Goal: Complete application form: Complete application form

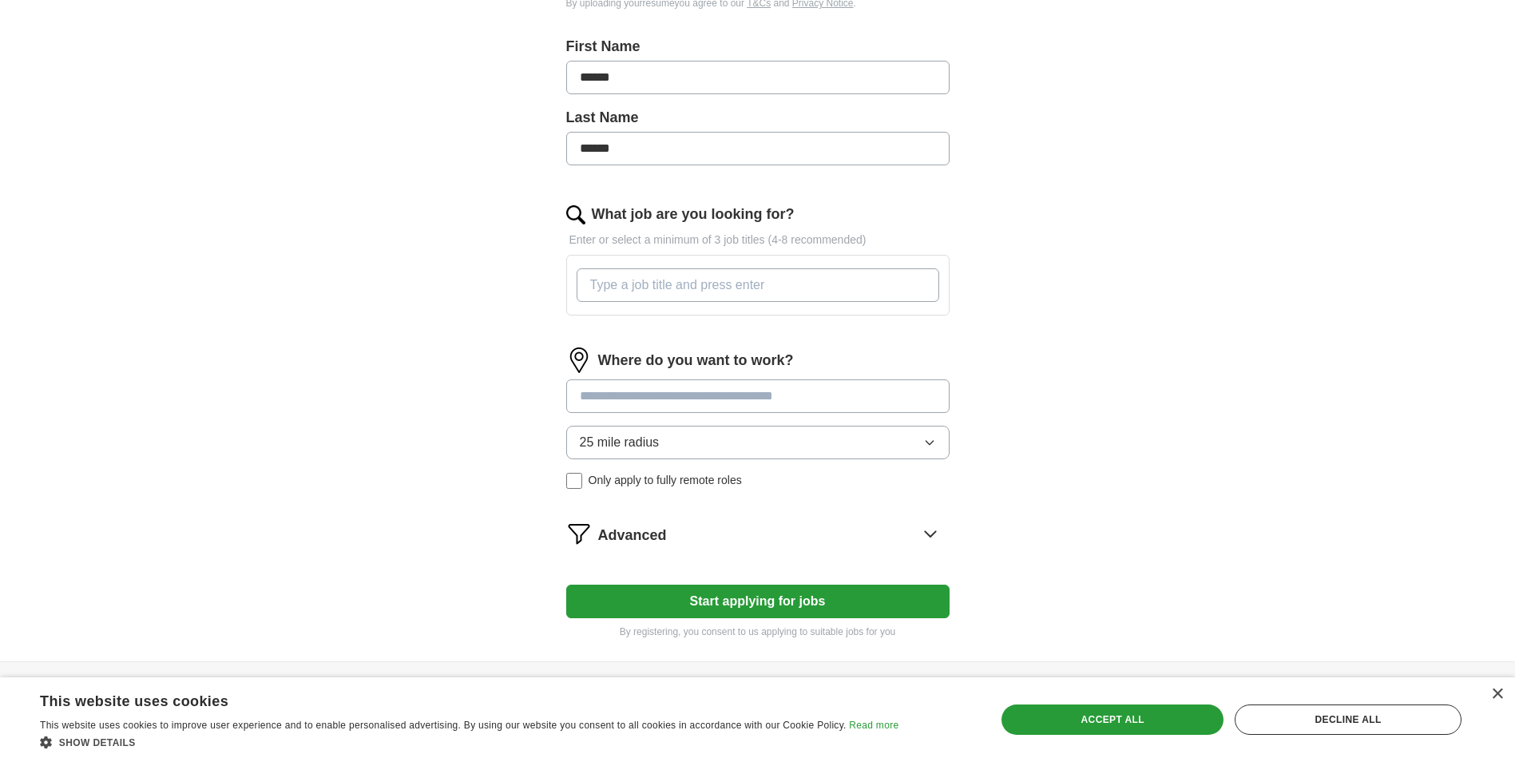
scroll to position [217, 0]
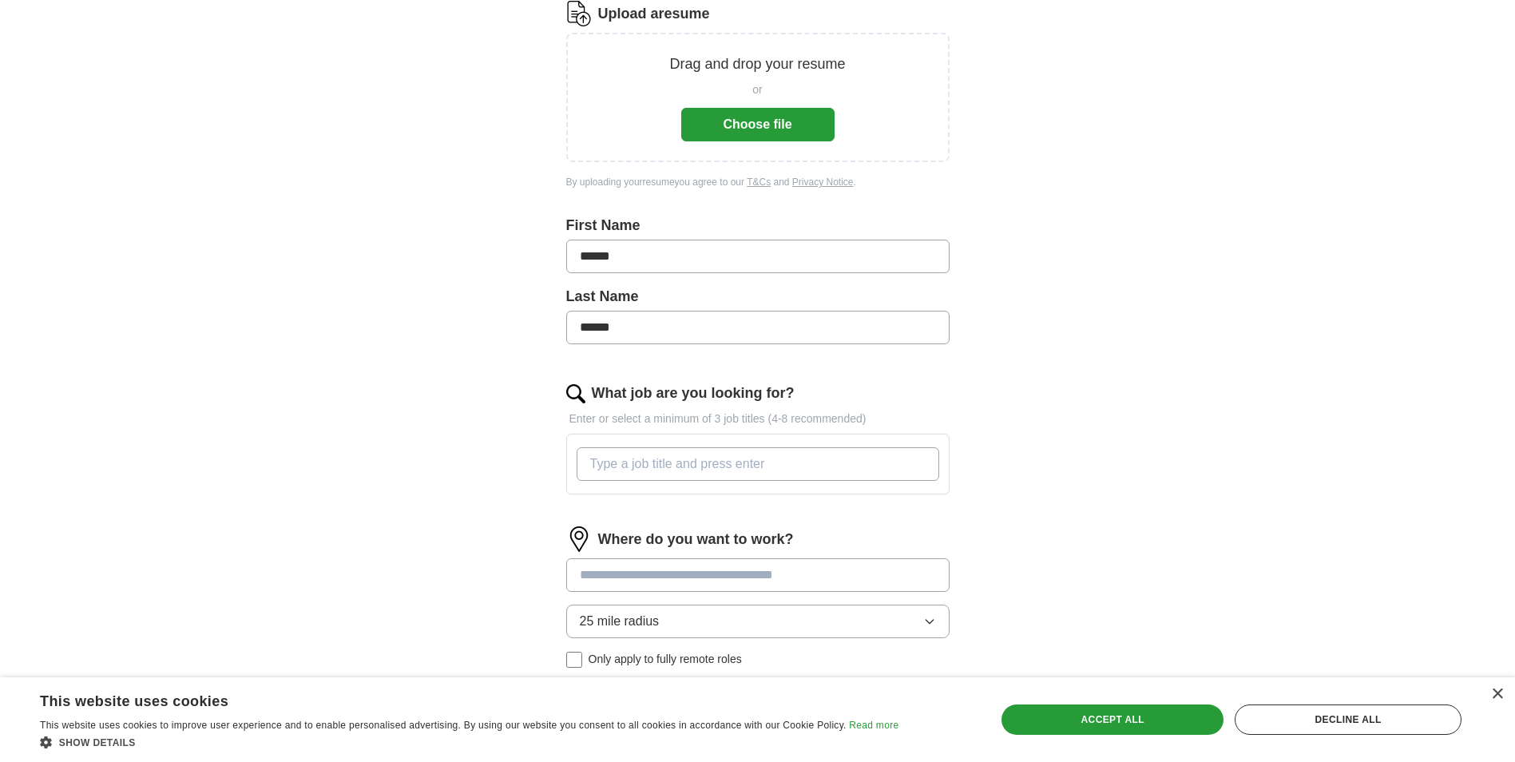
paste input "System Administrator"
type input "System Administrator"
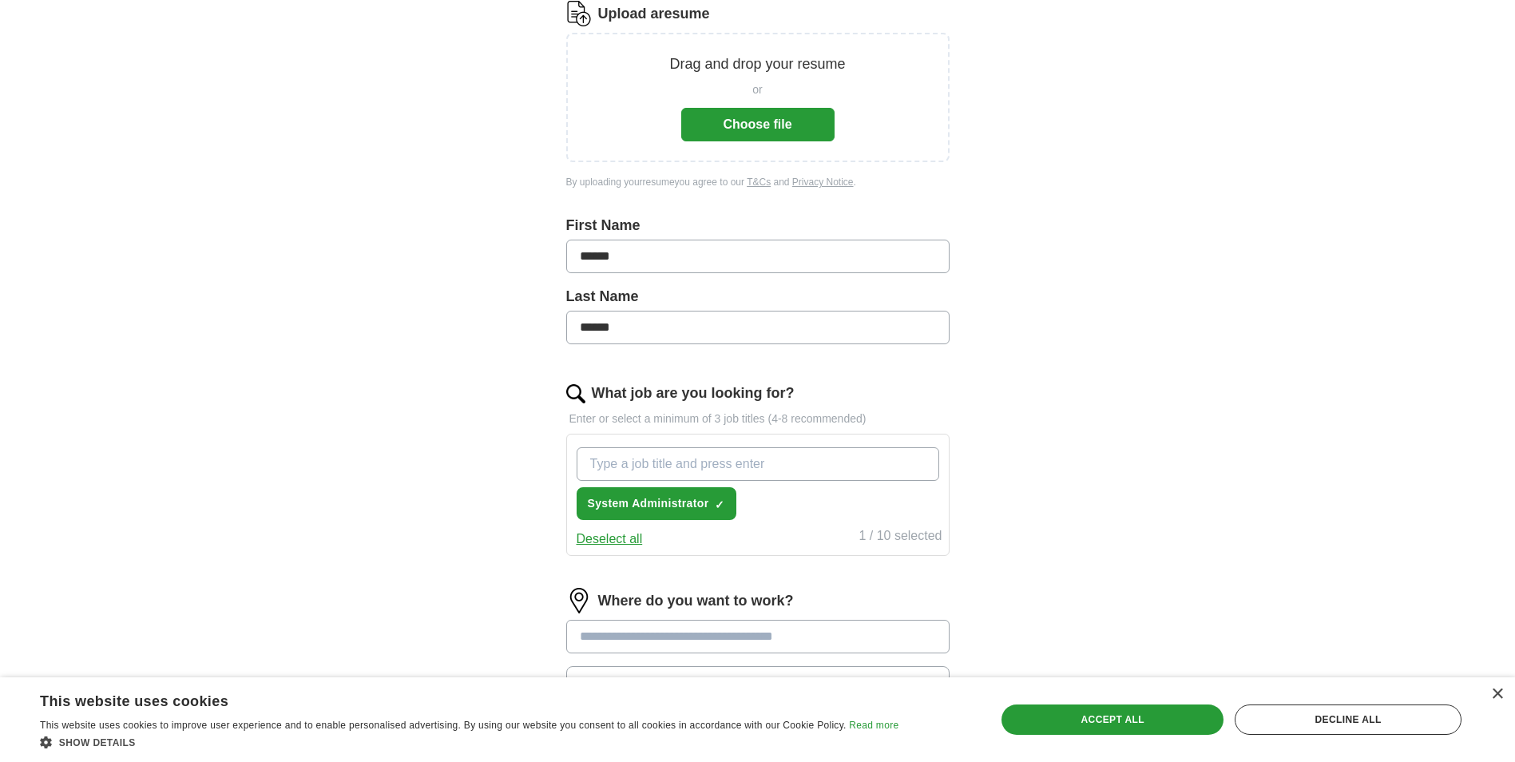
paste input "Network Support Specialist"
type input "Network Support Specialist"
click at [779, 455] on input "Network Support Specialist" at bounding box center [758, 464] width 363 height 34
paste input "Help Desk Technician"
type input "Help Desk Technician"
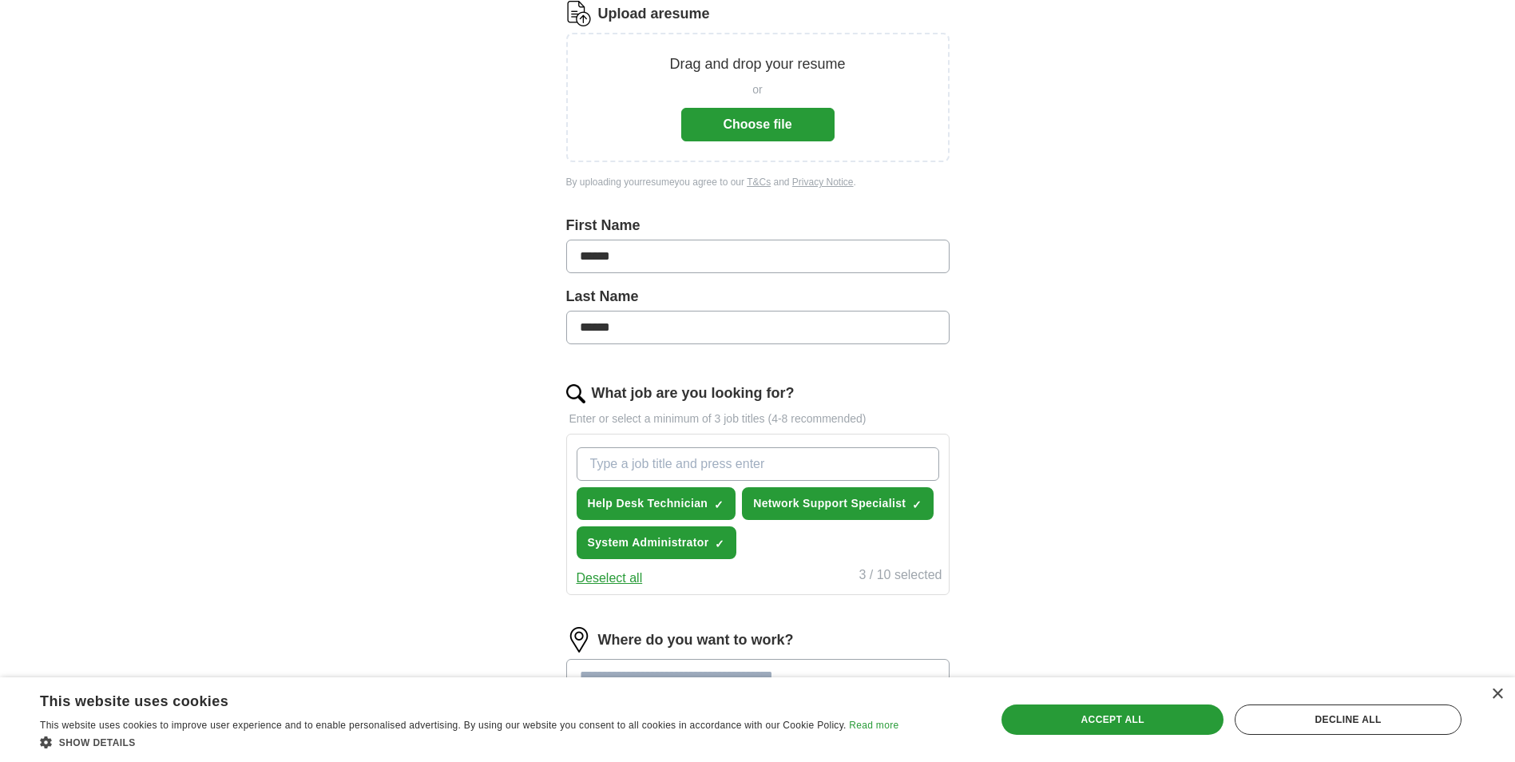
paste input "IT Support Analyst"
type input "IT Support Analyst"
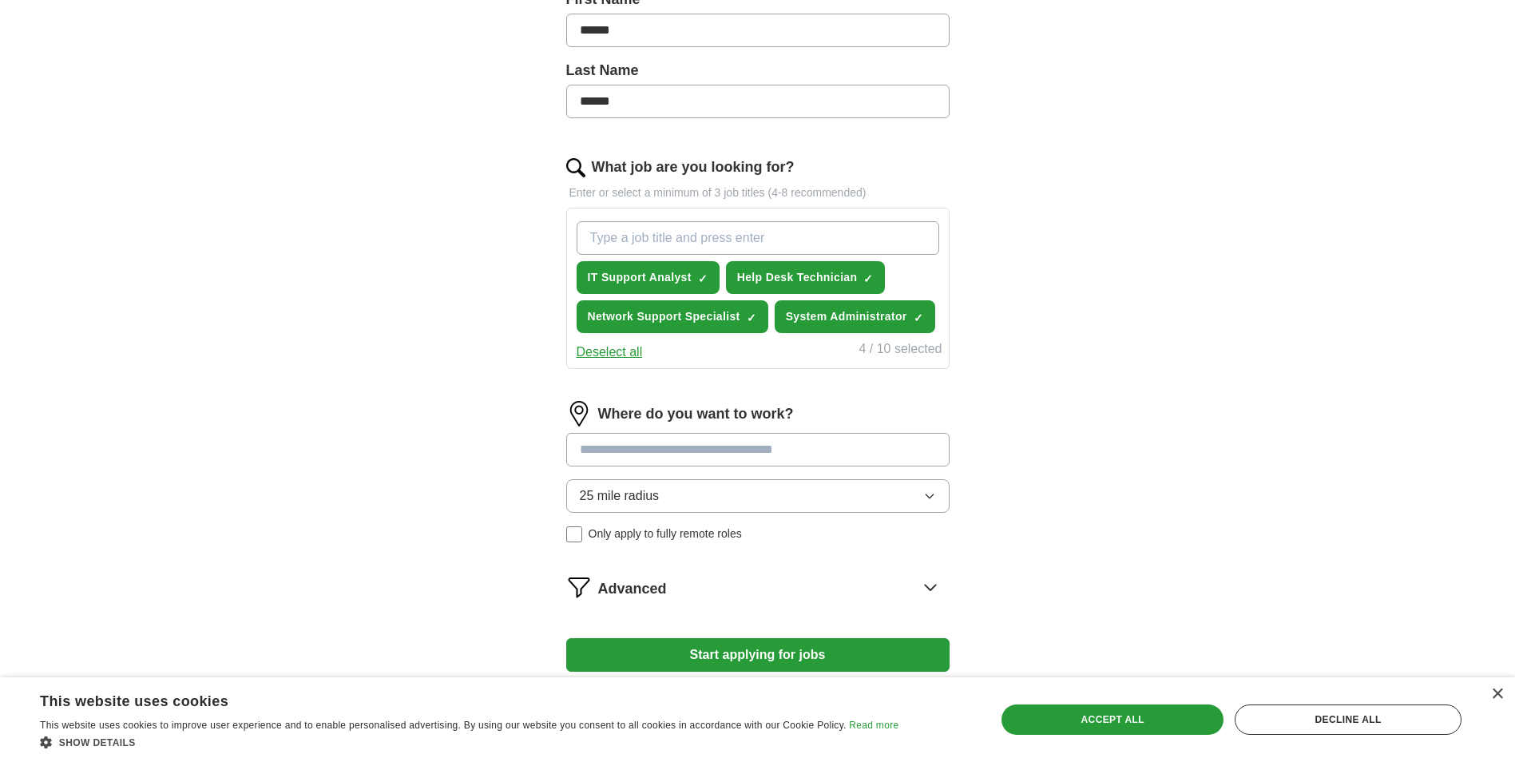
scroll to position [537, 0]
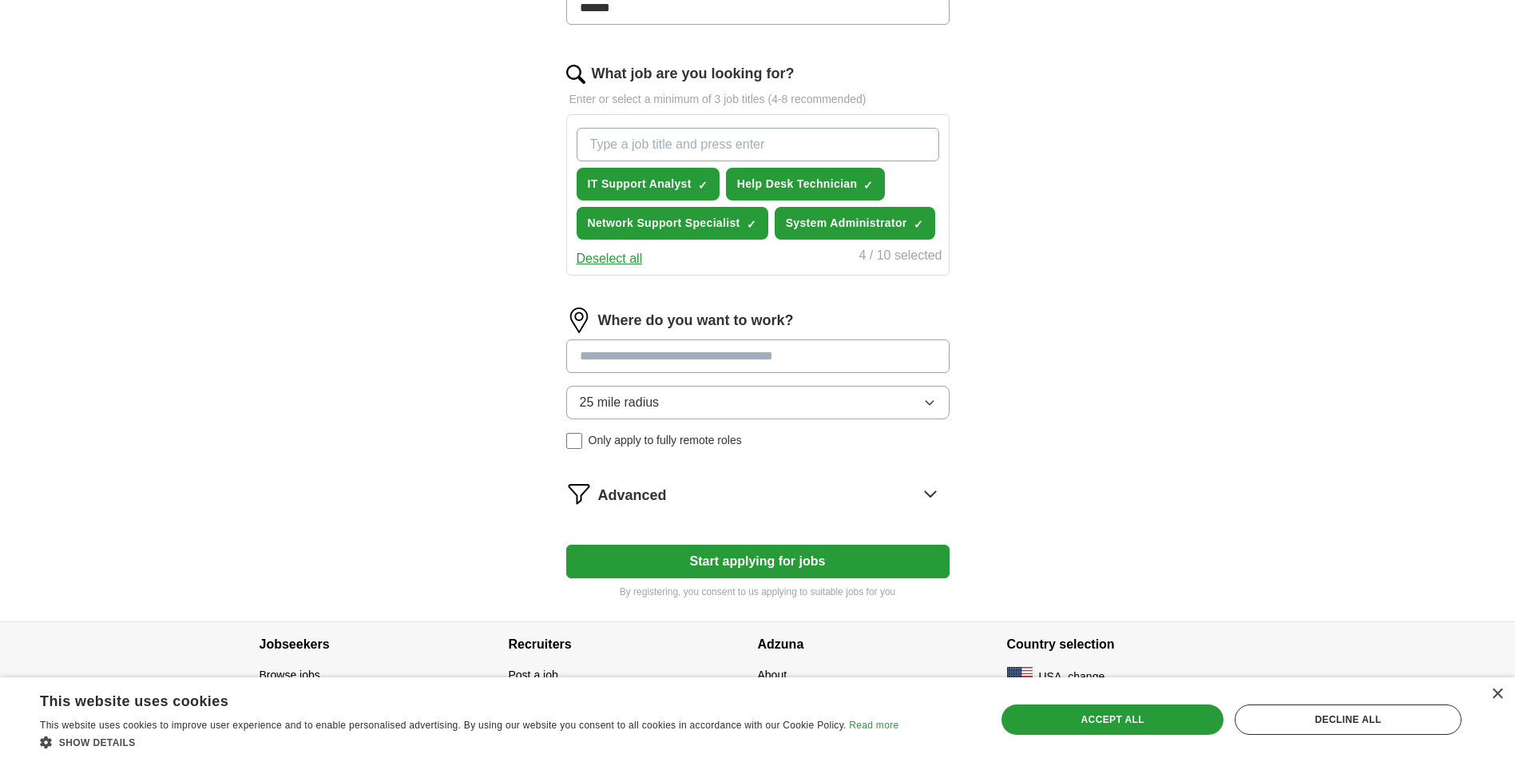
paste input "Software Developer"
type input "Software Developer"
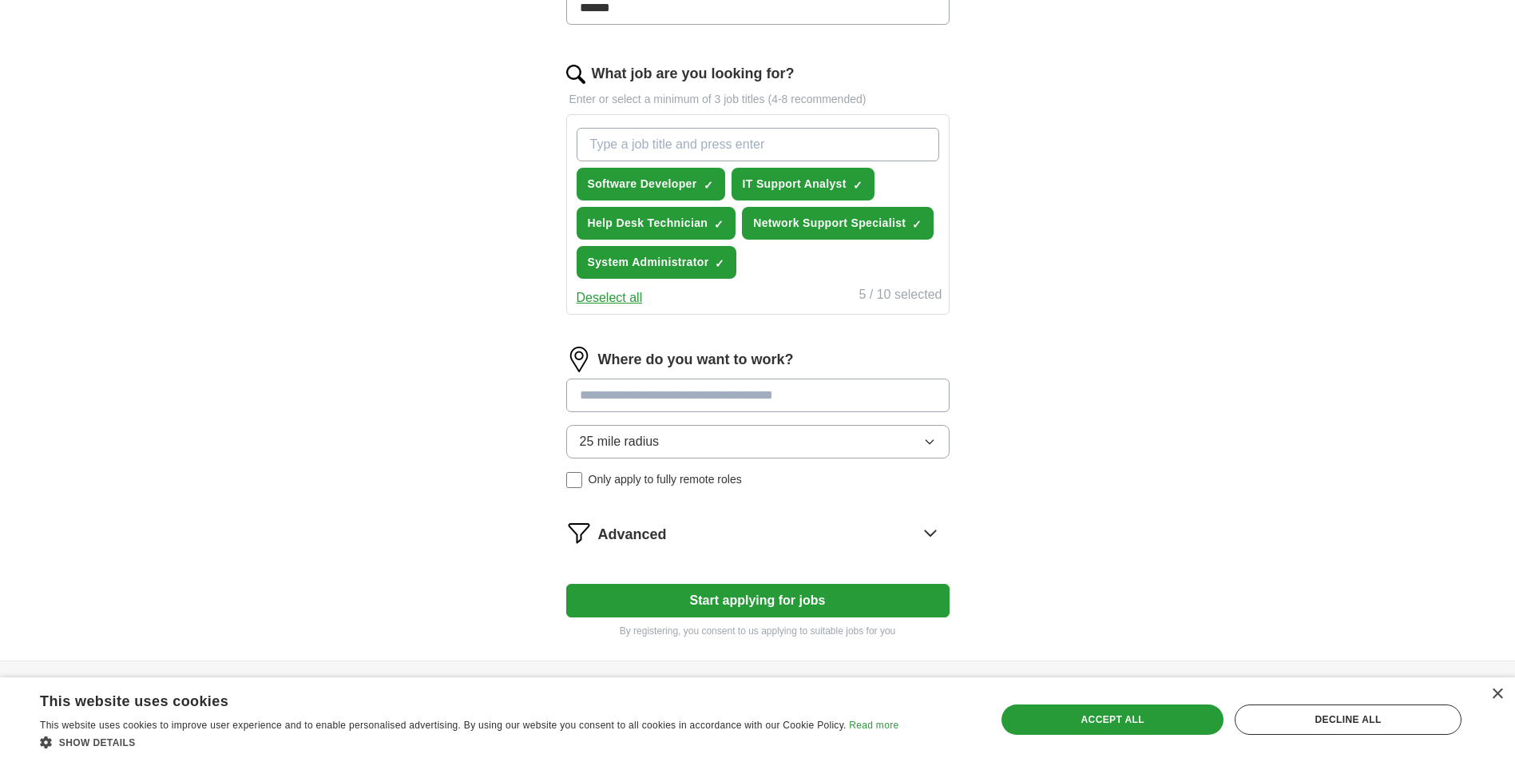
paste input "Data Analyst"
type input "Data Analyst"
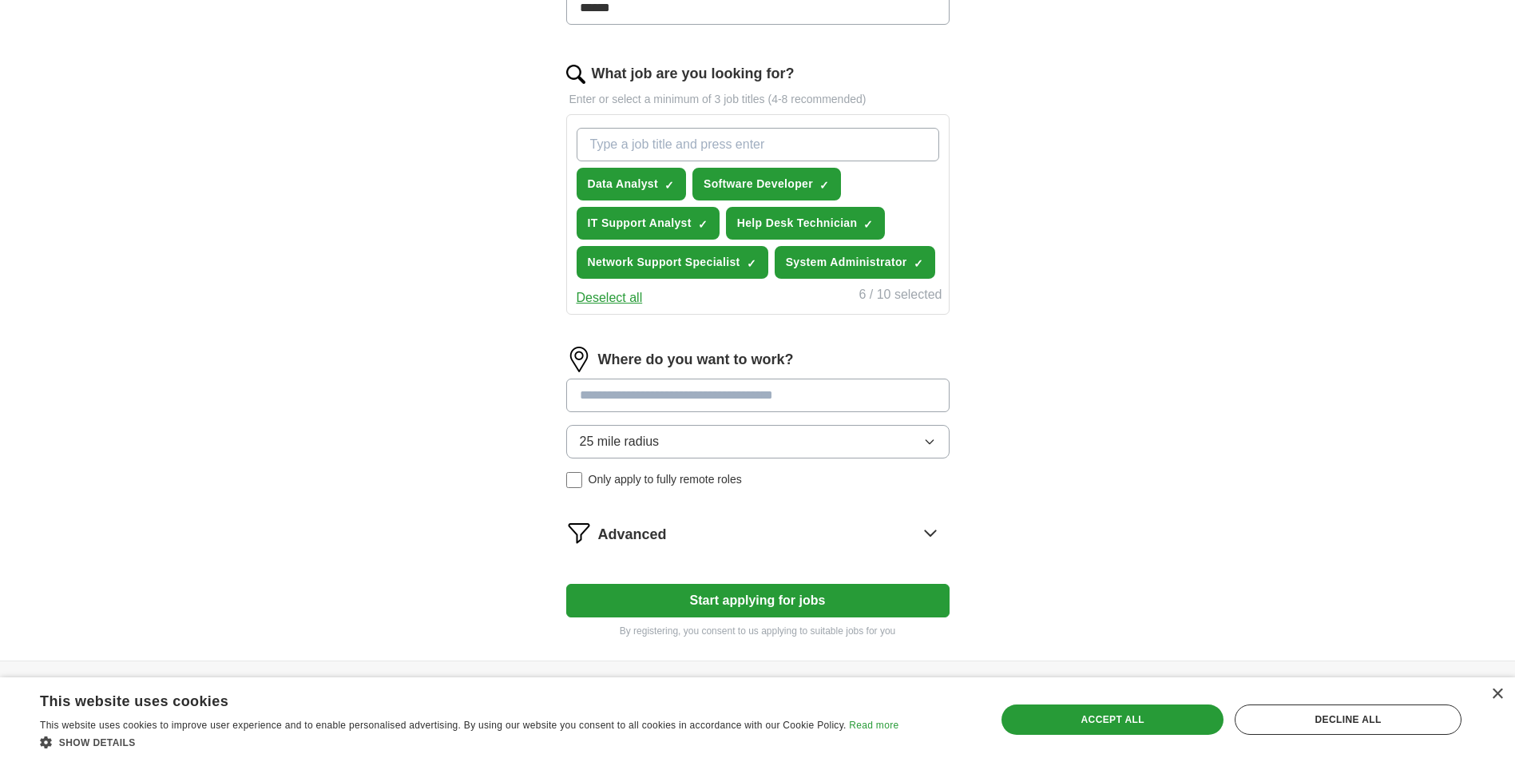
paste input "Cybersecurity Analyst"
type input "Cybersecurity Analyst"
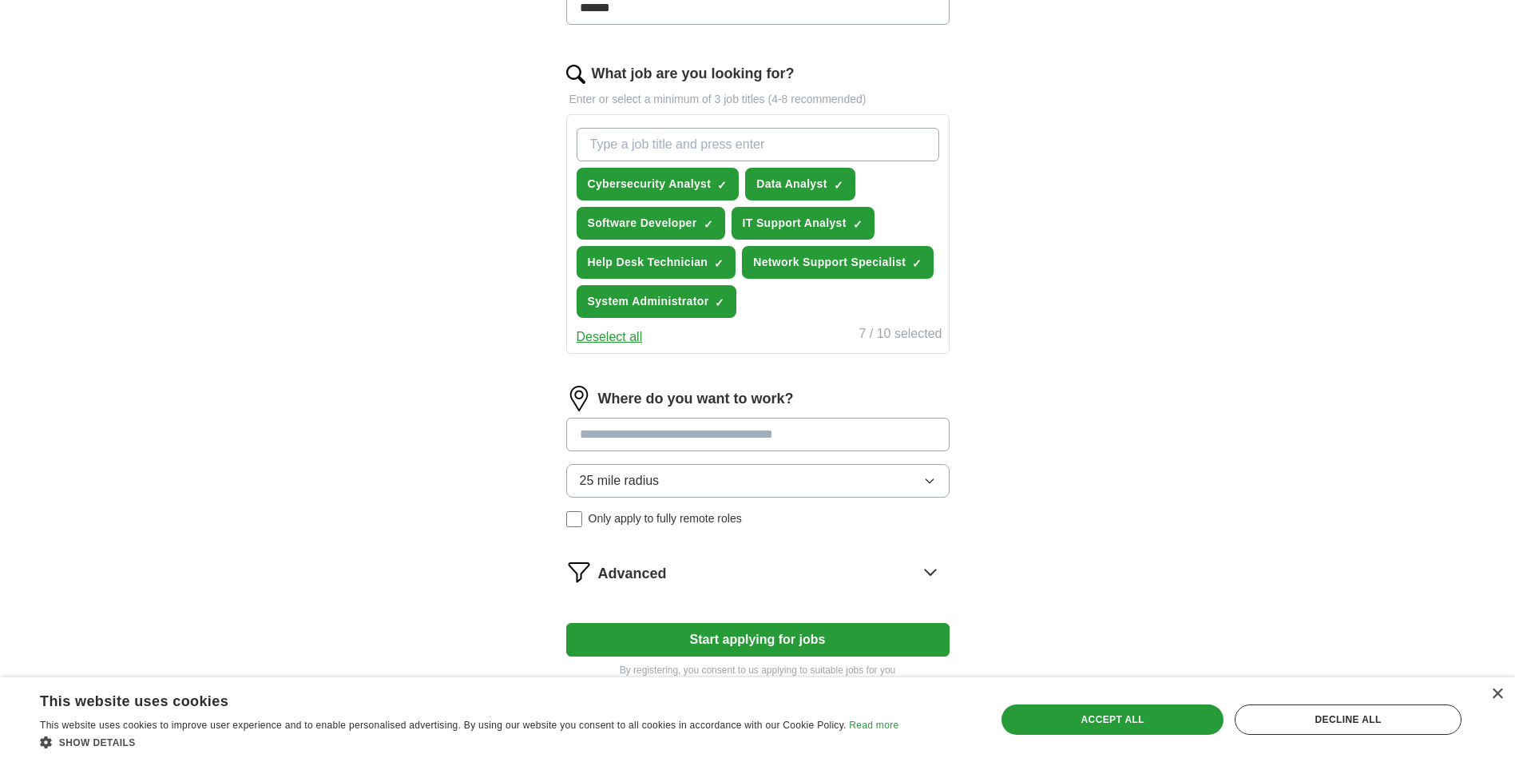
paste input "Cloud Support Associate"
type input "Cloud Support Associate"
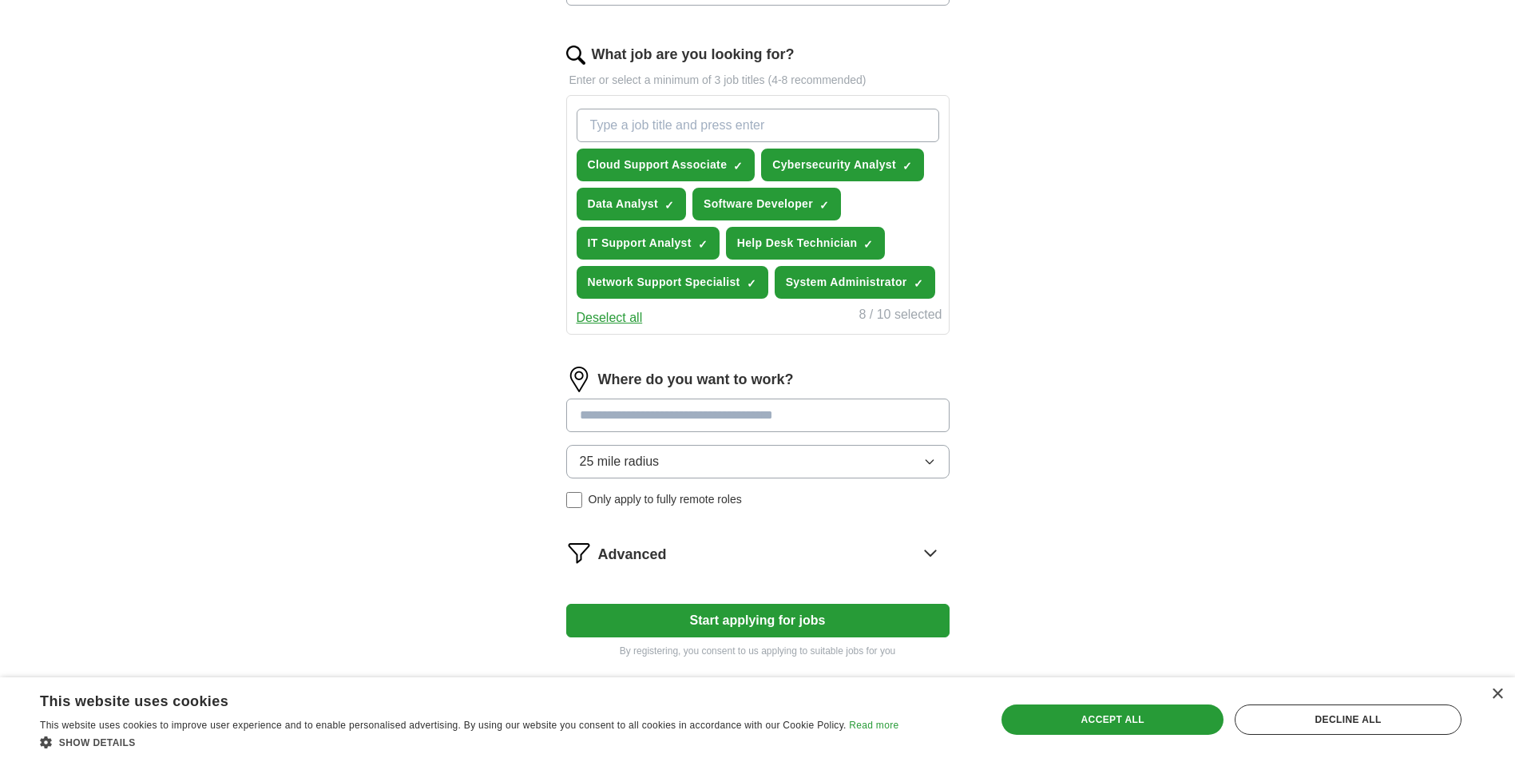
scroll to position [636, 0]
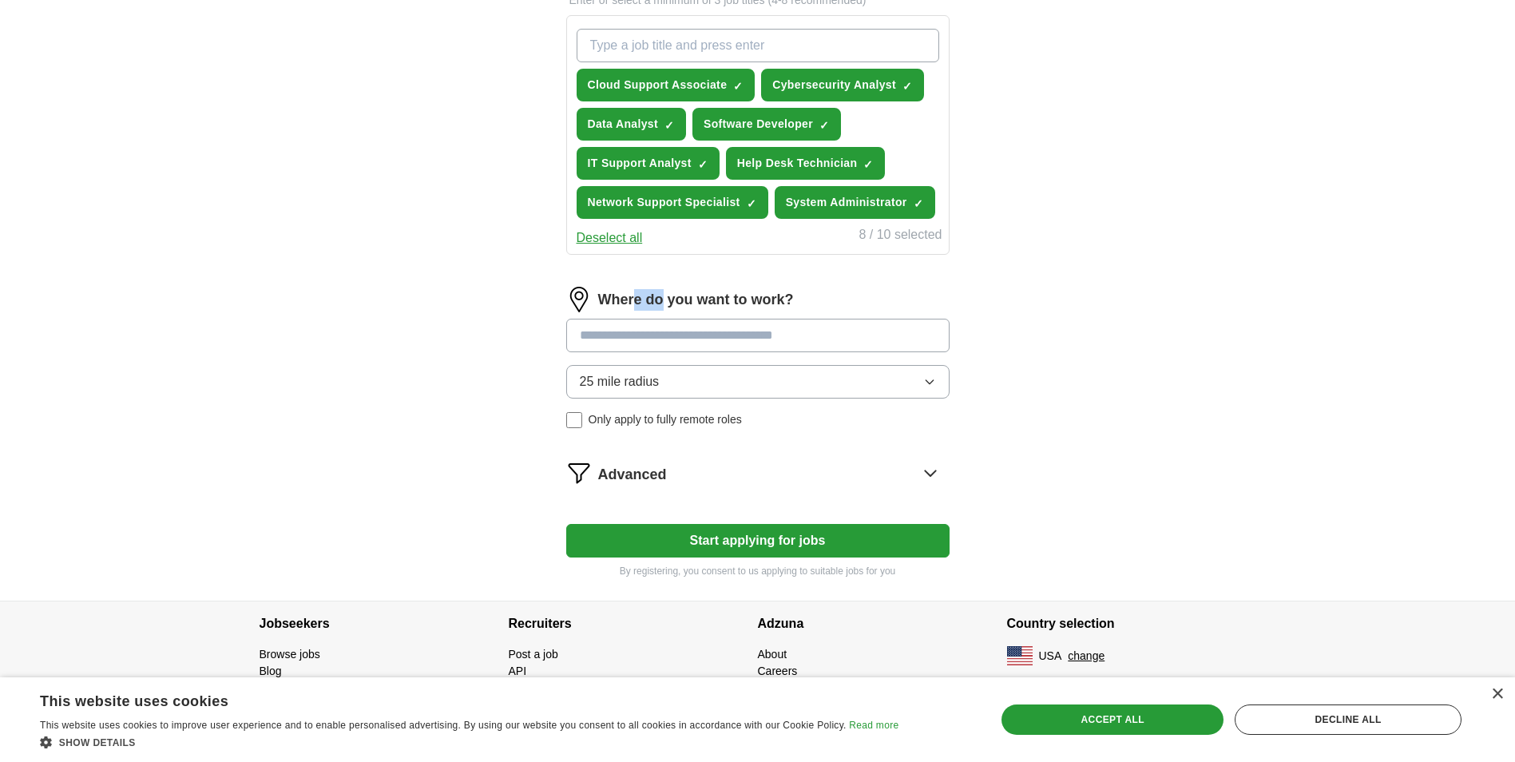
drag, startPoint x: 635, startPoint y: 297, endPoint x: 660, endPoint y: 298, distance: 24.8
click at [660, 298] on label "Where do you want to work?" at bounding box center [696, 300] width 196 height 22
click at [686, 334] on input at bounding box center [757, 336] width 383 height 34
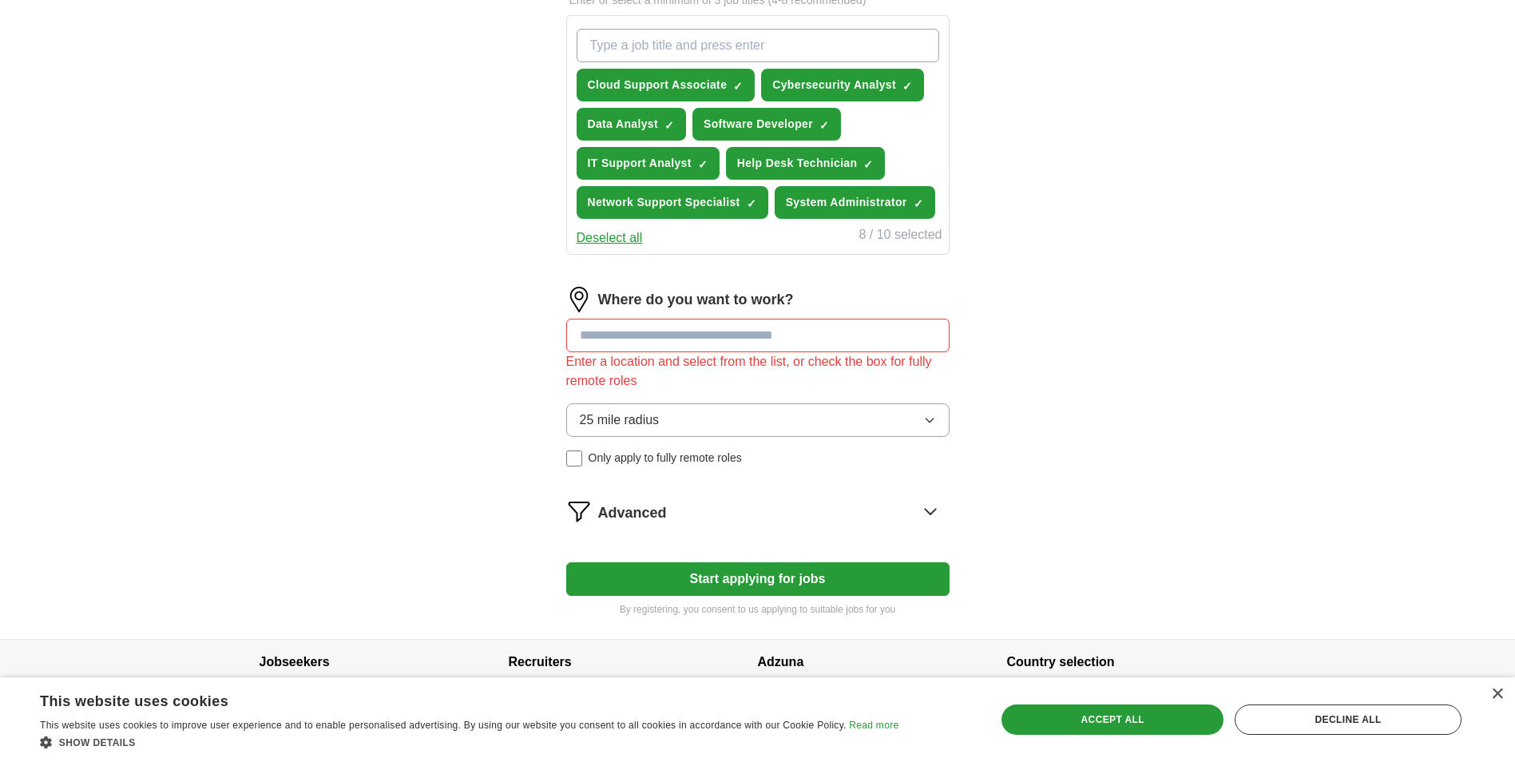
click at [577, 414] on div "25 mile radius Only apply to fully remote roles" at bounding box center [757, 434] width 383 height 63
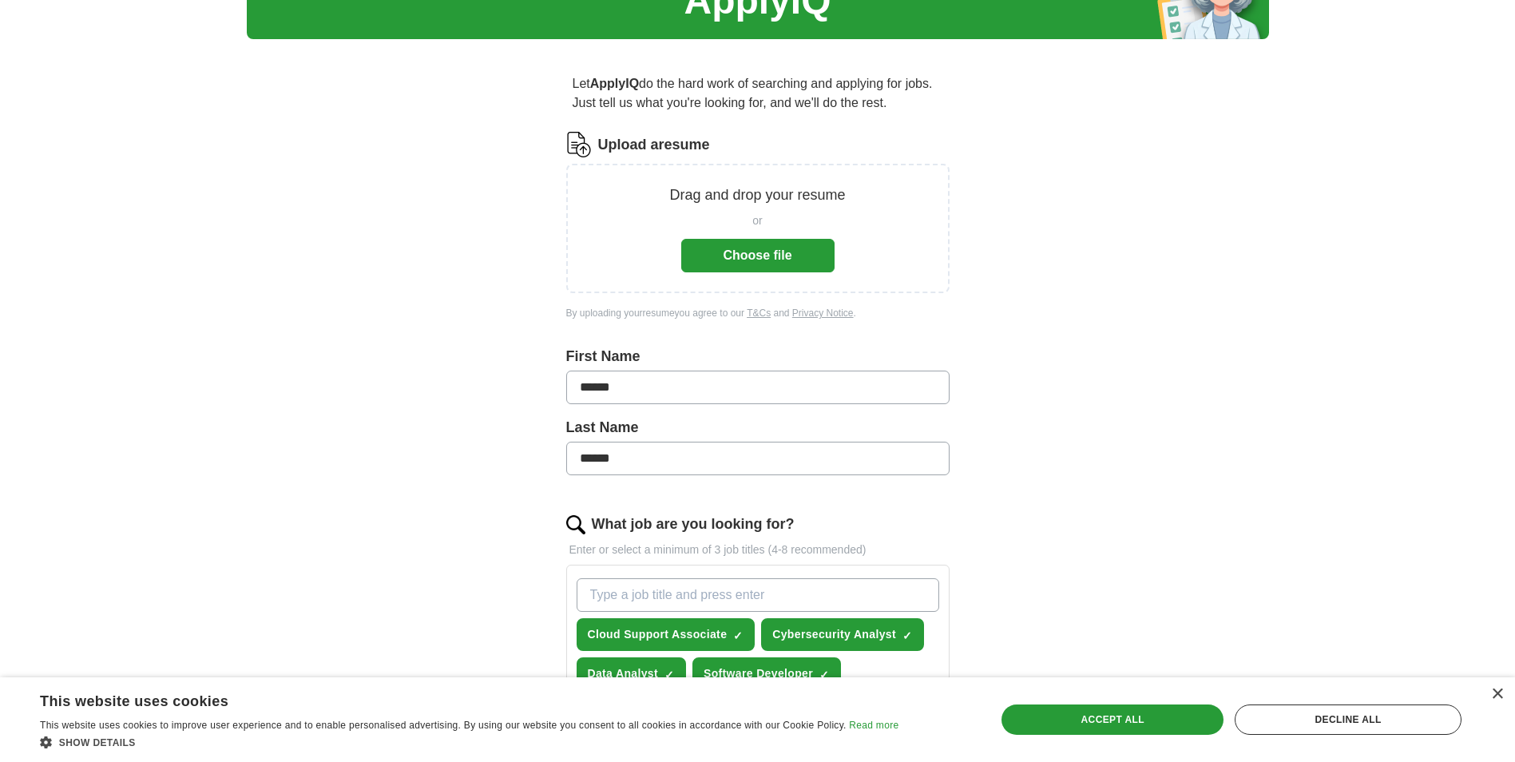
scroll to position [0, 0]
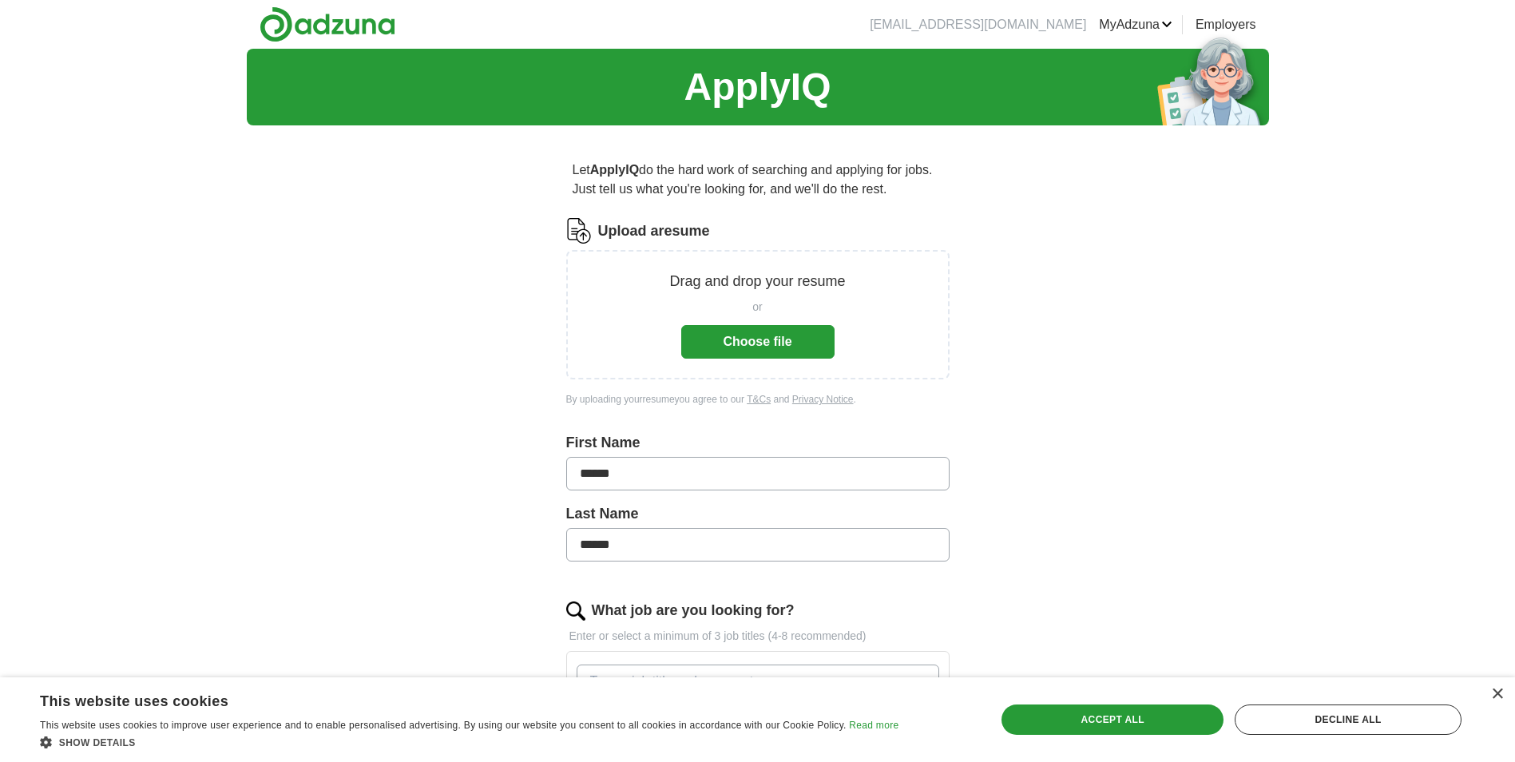
click at [778, 339] on button "Choose file" at bounding box center [757, 342] width 153 height 34
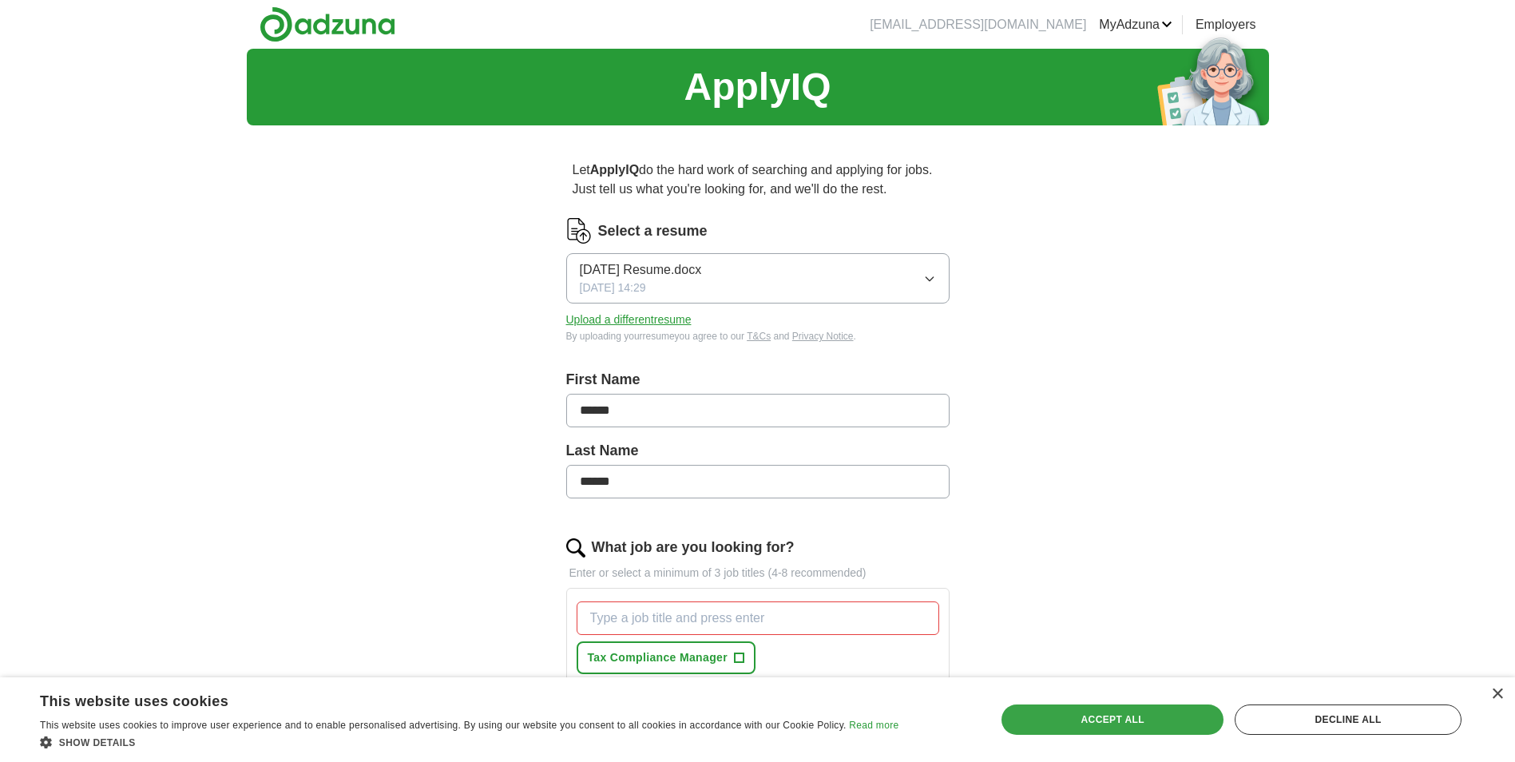
click at [1185, 719] on div "Accept all" at bounding box center [1112, 719] width 222 height 30
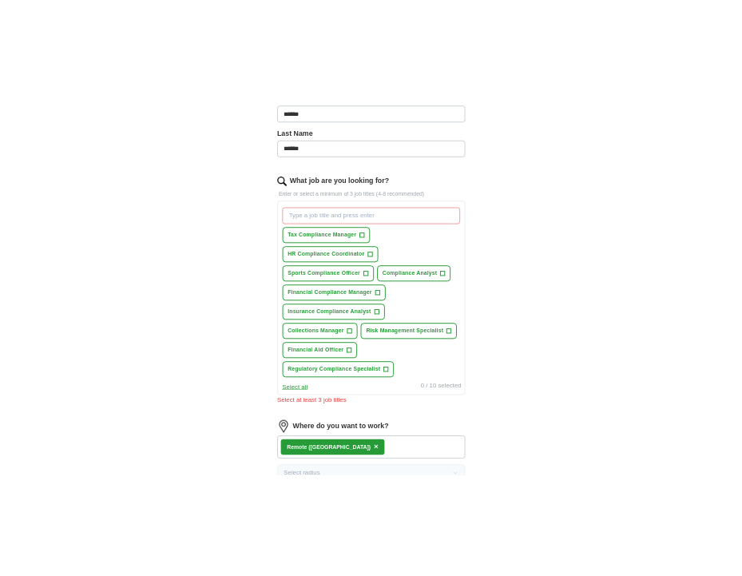
scroll to position [399, 0]
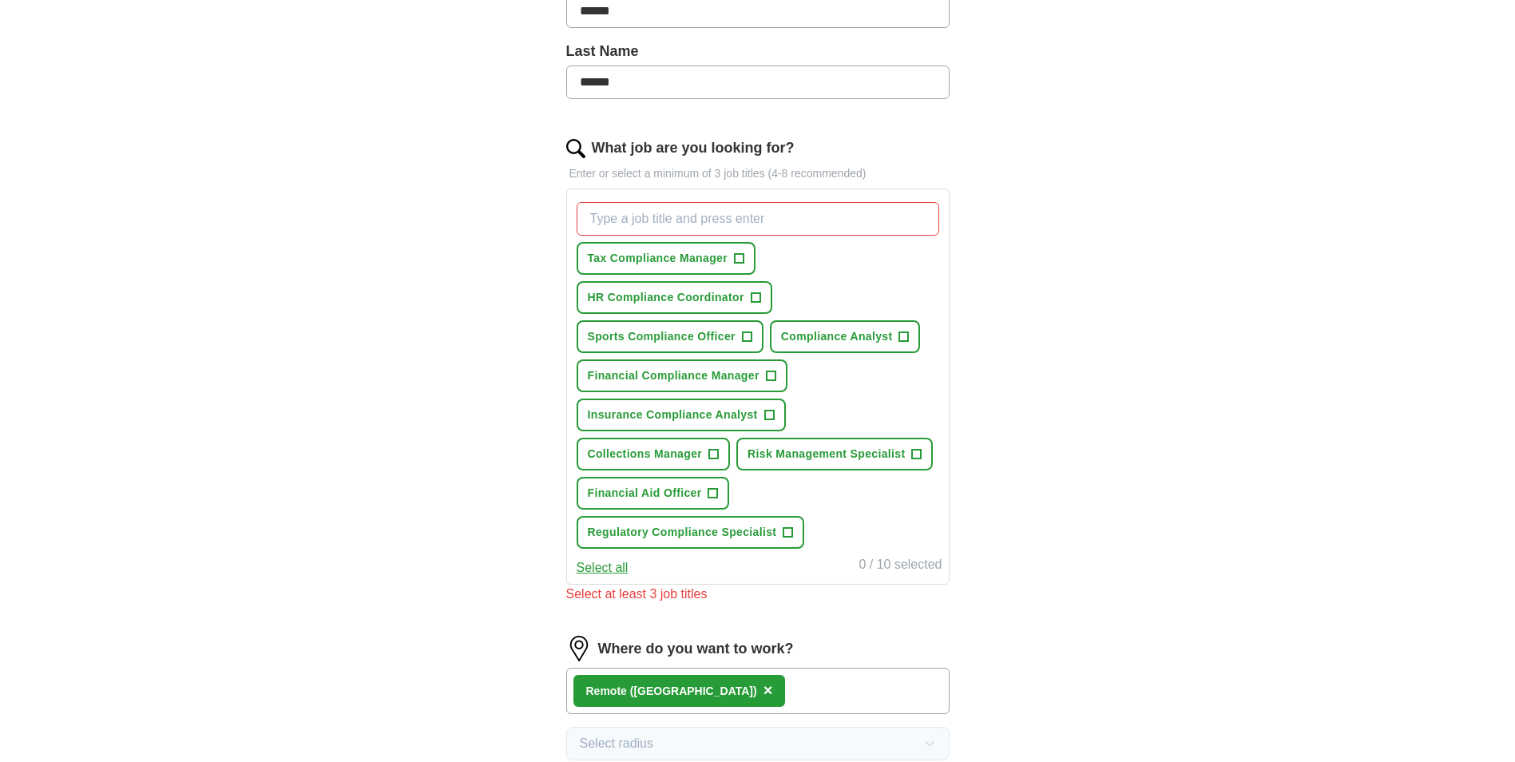
click at [704, 226] on input "What job are you looking for?" at bounding box center [758, 219] width 363 height 34
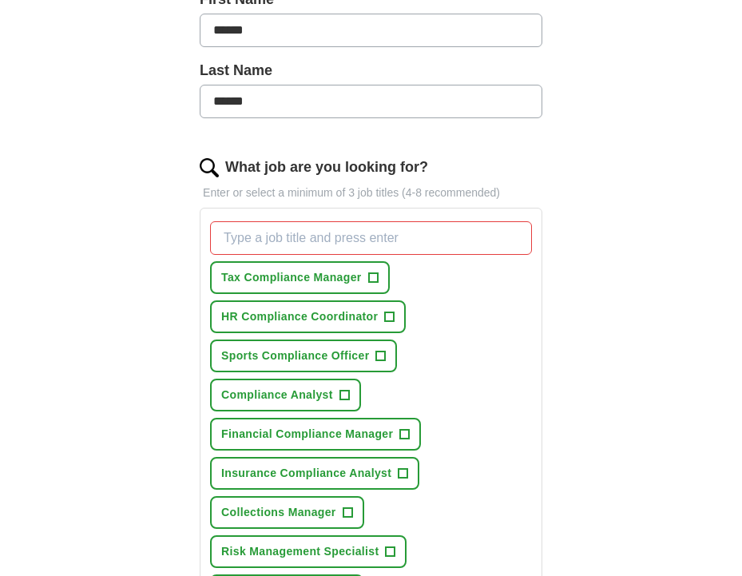
click at [260, 232] on input "What job are you looking for?" at bounding box center [371, 238] width 322 height 34
paste input "Help Desk Technician"
type input "Help Desk Technician"
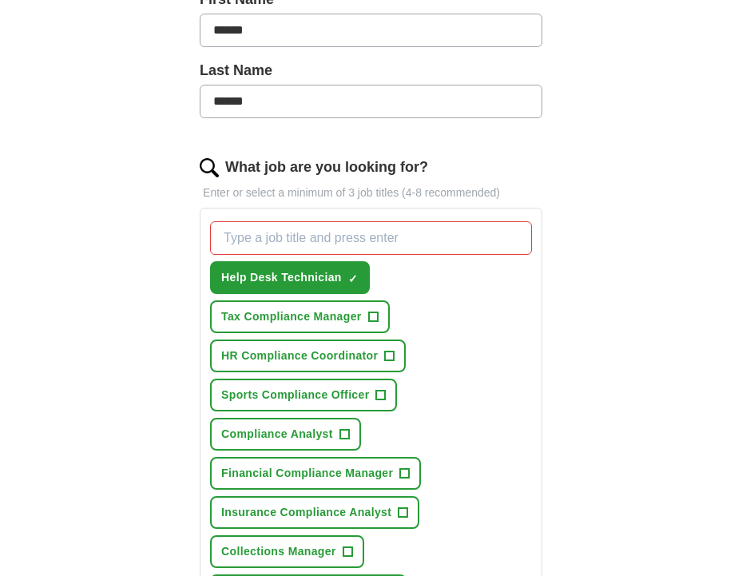
click at [252, 240] on input "What job are you looking for?" at bounding box center [371, 238] width 322 height 34
paste input "System Administrator"
type input "System Administrator"
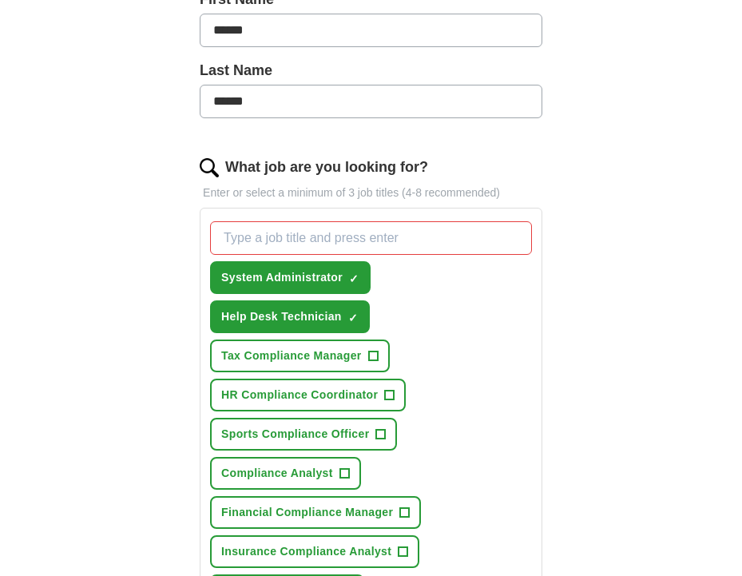
click at [300, 241] on input "What job are you looking for?" at bounding box center [371, 238] width 322 height 34
paste input "Network Support Specialist"
type input "Network Support Specialist"
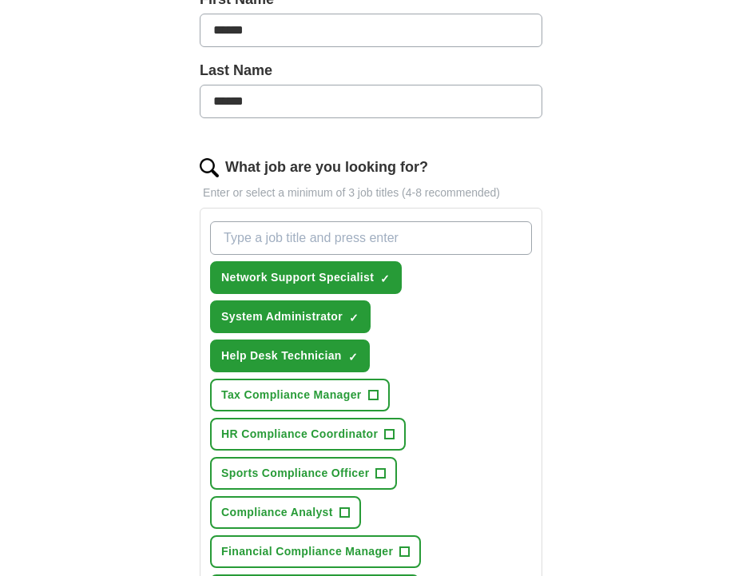
paste input "IT Support Analyst"
type input "IT Support Analyst"
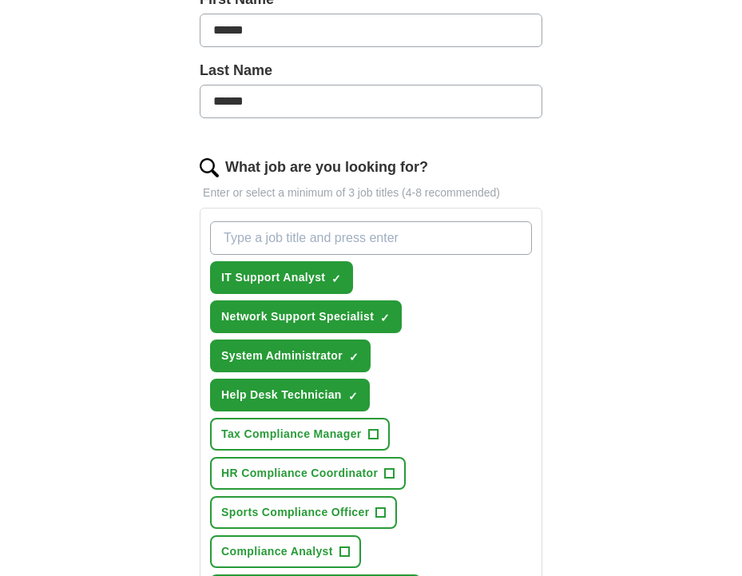
click at [302, 235] on input "What job are you looking for?" at bounding box center [371, 238] width 322 height 34
paste input "Software Developer"
type input "Software Developer"
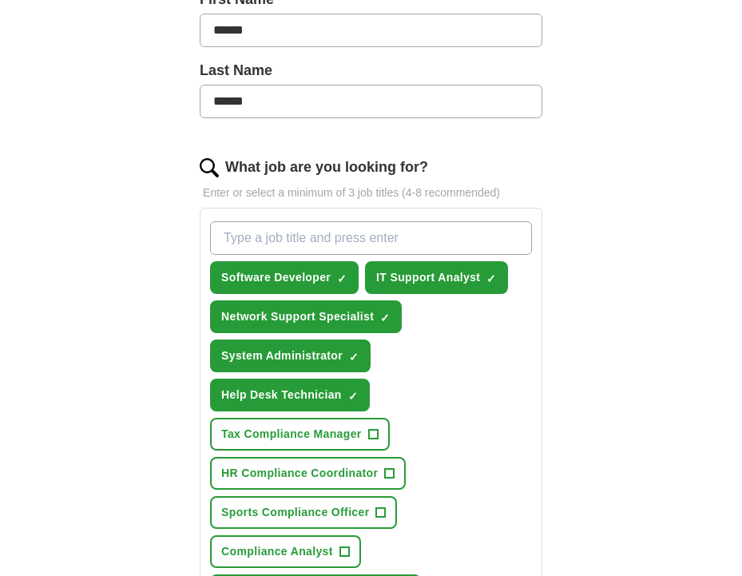
click at [244, 237] on input "What job are you looking for?" at bounding box center [371, 238] width 322 height 34
paste input "Data Analyst"
type input "Data Analyst"
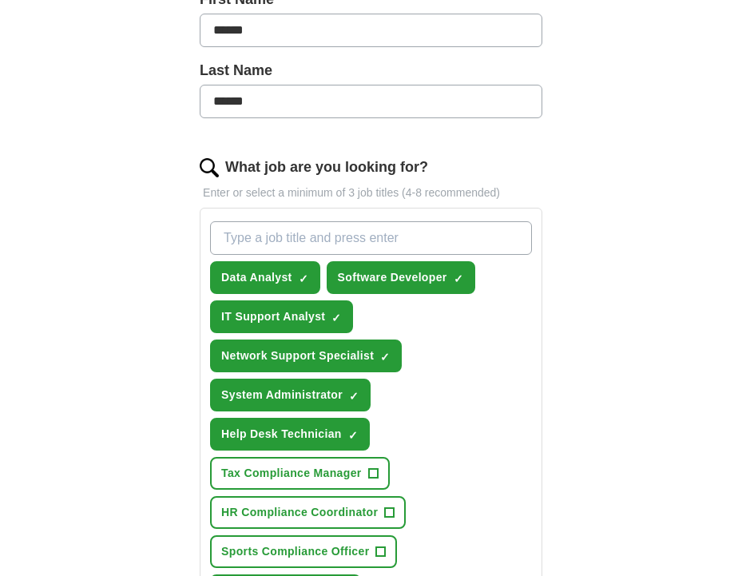
click at [263, 233] on input "What job are you looking for?" at bounding box center [371, 238] width 322 height 34
paste input "Cybersecurity Analyst"
type input "Cybersecurity Analyst"
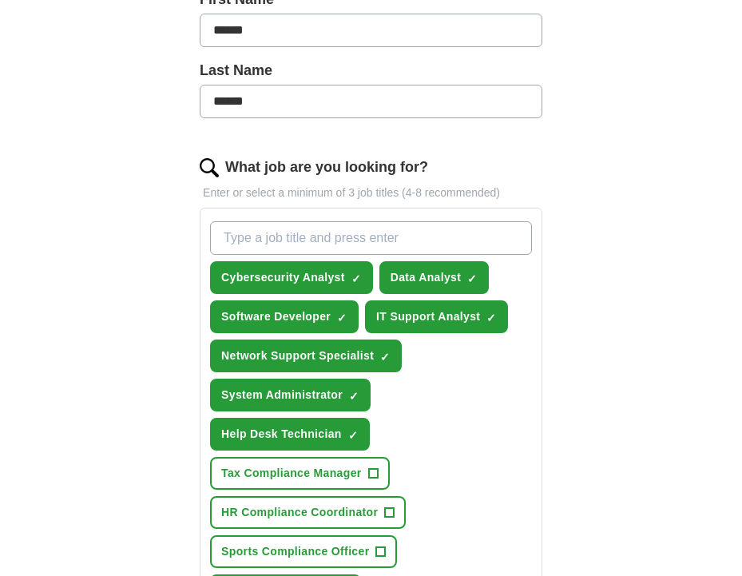
click at [310, 240] on input "What job are you looking for?" at bounding box center [371, 238] width 322 height 34
paste input "Cloud Support Associate"
type input "Cloud Support Associate"
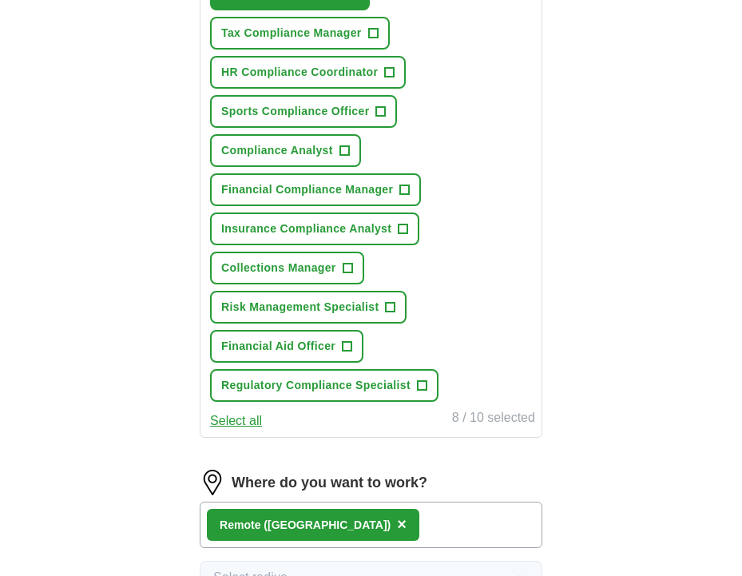
scroll to position [1260, 0]
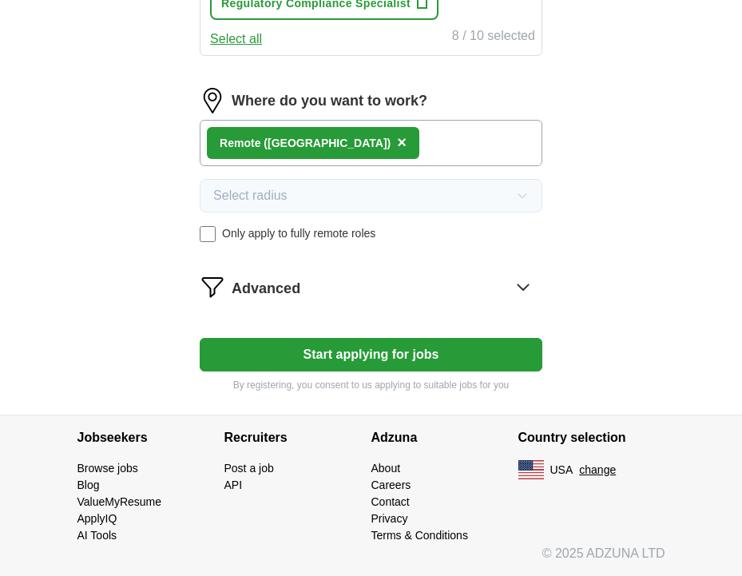
click at [371, 351] on button "Start applying for jobs" at bounding box center [371, 355] width 343 height 34
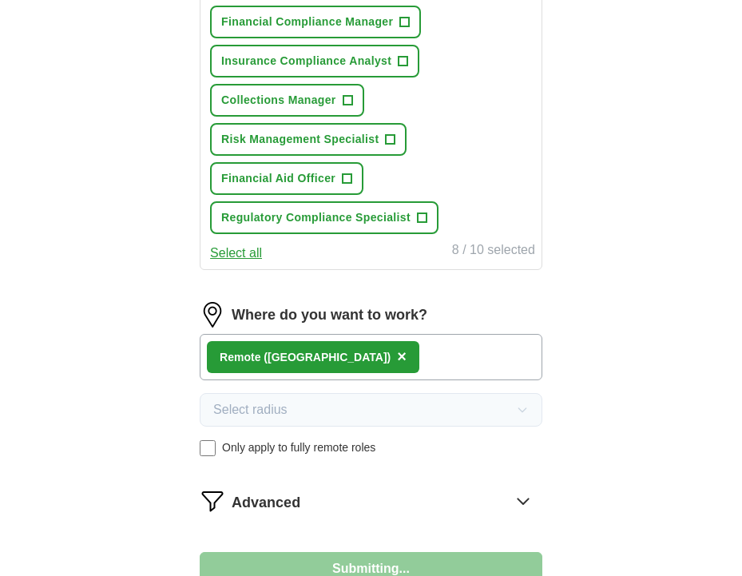
select select "**"
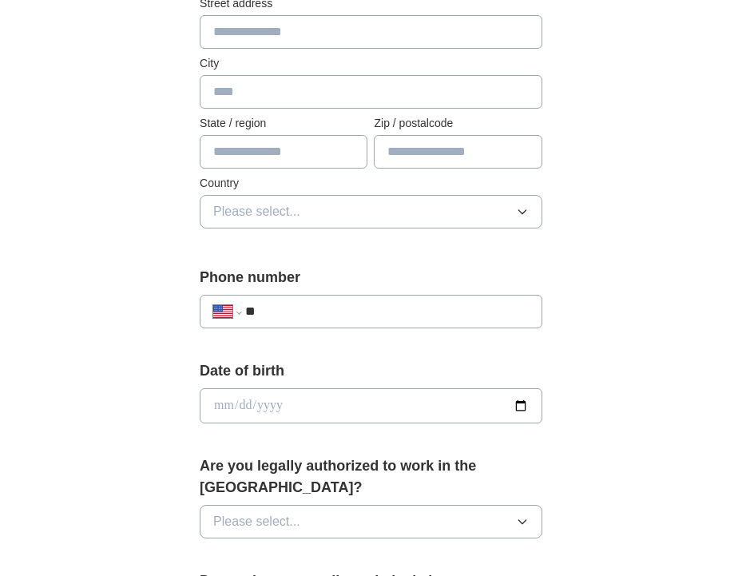
scroll to position [80, 0]
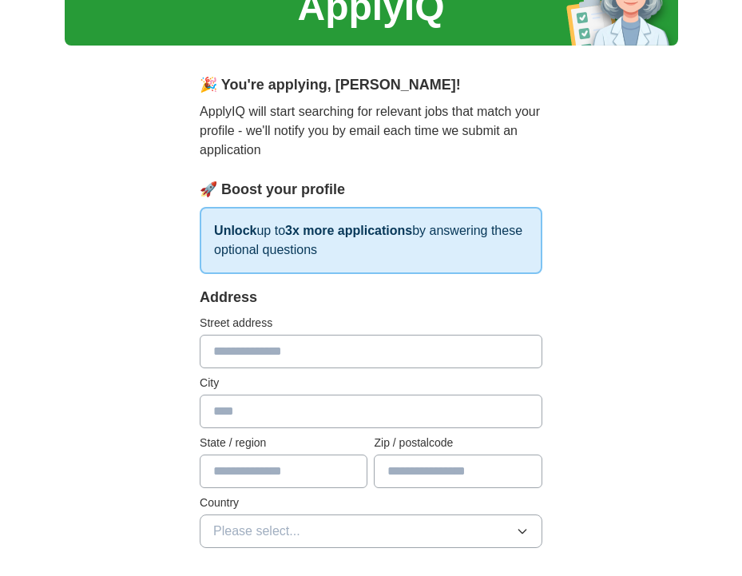
click at [257, 348] on input "text" at bounding box center [371, 352] width 343 height 34
type input "**********"
type input "*********"
type input "********"
type input "*****"
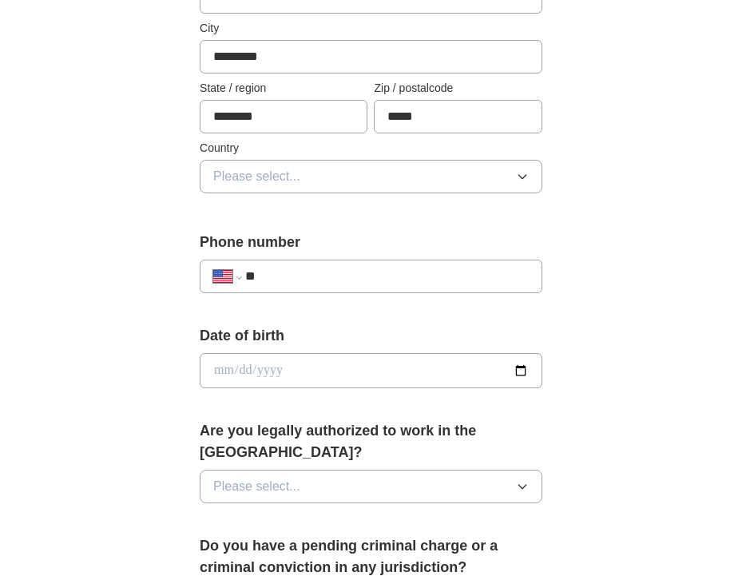
scroll to position [479, 0]
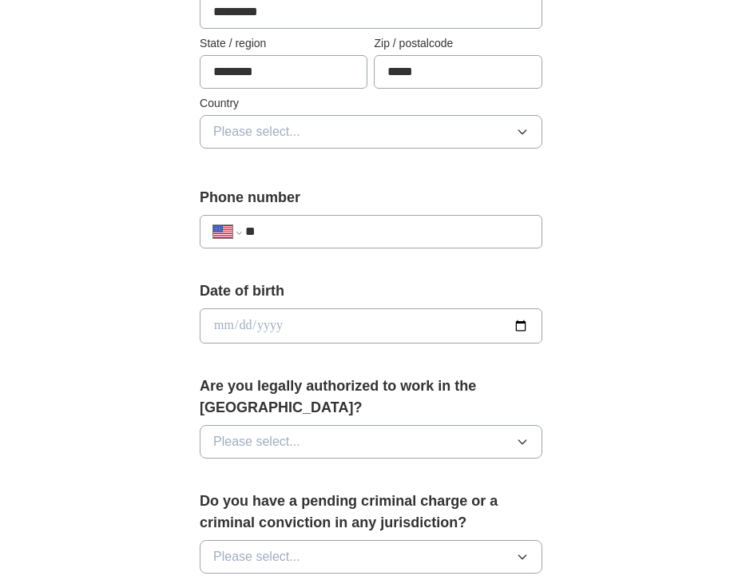
click at [340, 142] on button "Please select..." at bounding box center [371, 132] width 343 height 34
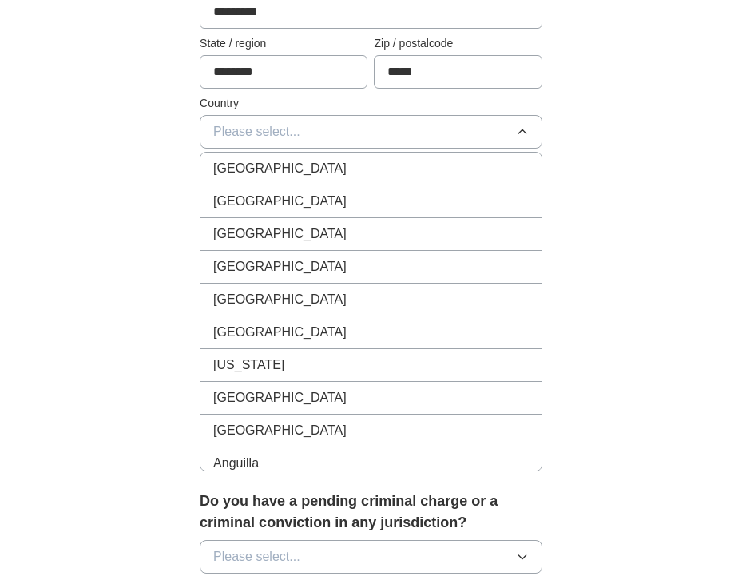
click at [307, 187] on li "[GEOGRAPHIC_DATA]" at bounding box center [370, 201] width 341 height 33
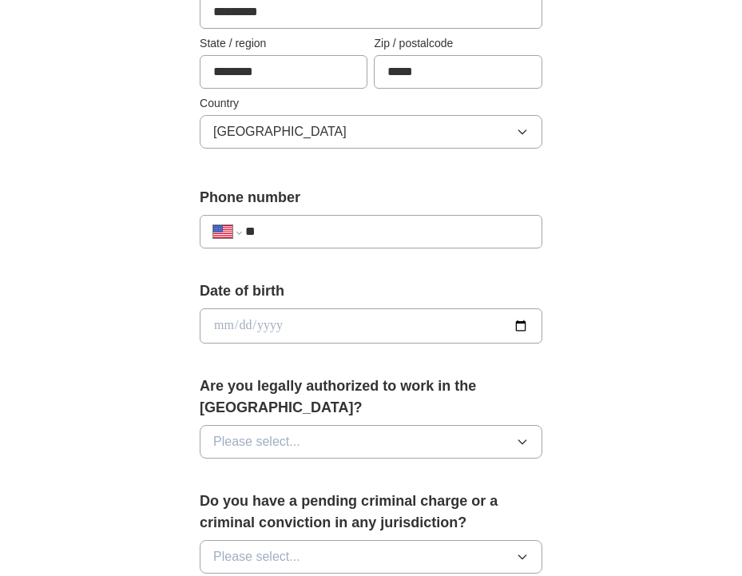
click at [324, 226] on input "**" at bounding box center [386, 231] width 283 height 19
type input "**********"
click at [221, 314] on input "date" at bounding box center [371, 325] width 343 height 35
type input "**********"
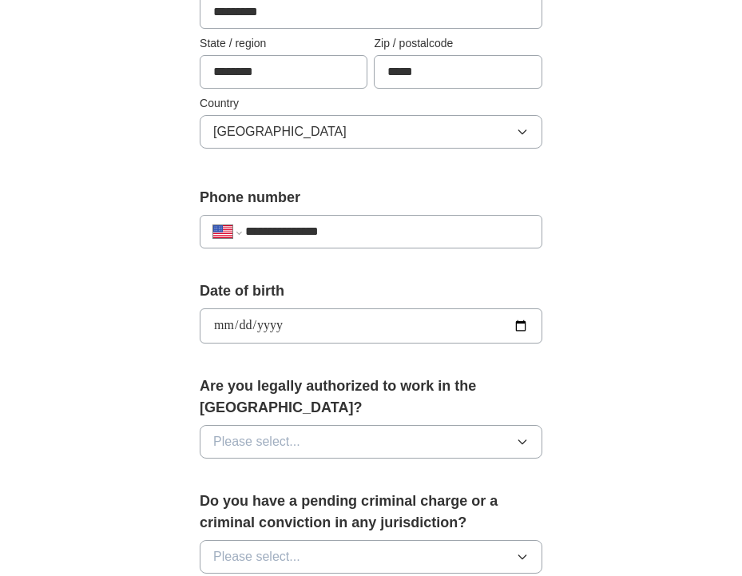
click at [331, 425] on button "Please select..." at bounding box center [371, 442] width 343 height 34
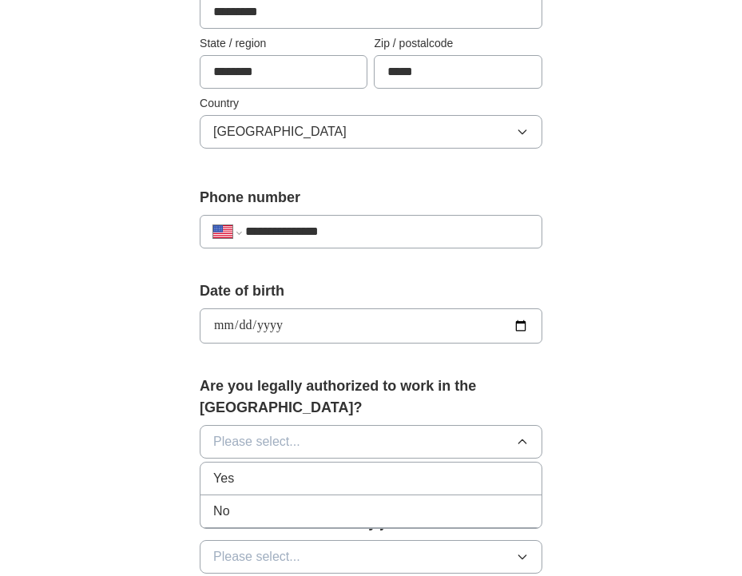
click at [260, 469] on div "Yes" at bounding box center [370, 478] width 315 height 19
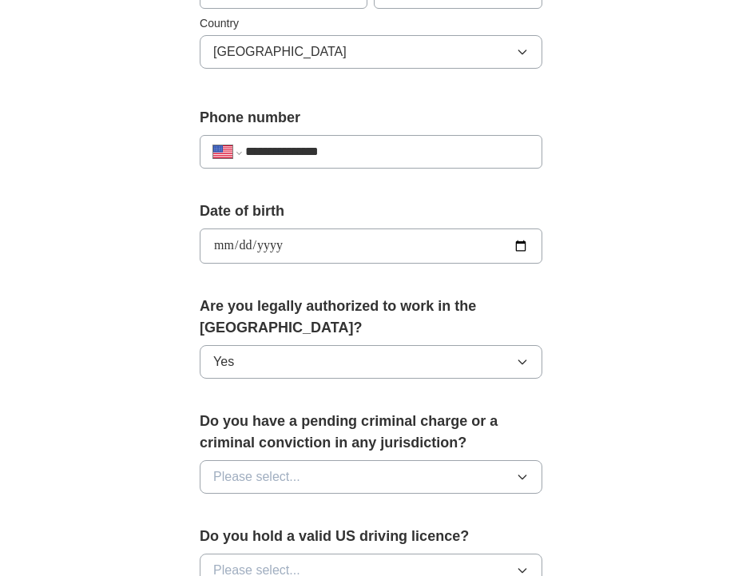
scroll to position [719, 0]
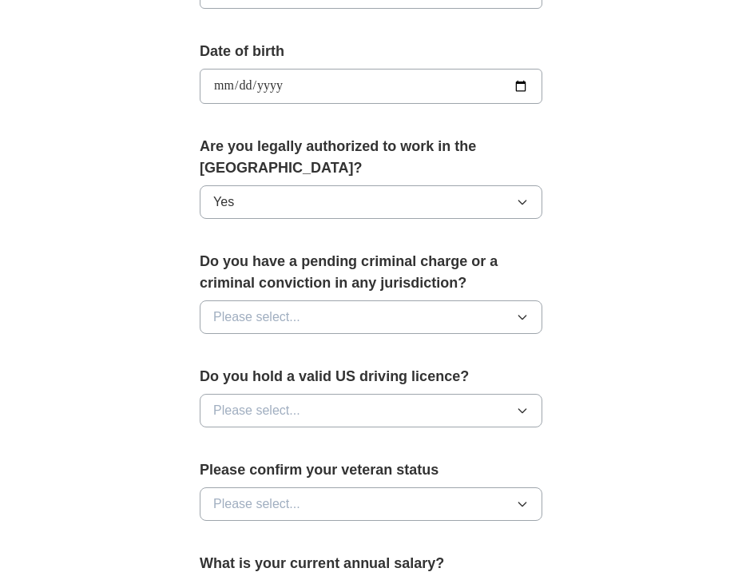
click at [337, 300] on button "Please select..." at bounding box center [371, 317] width 343 height 34
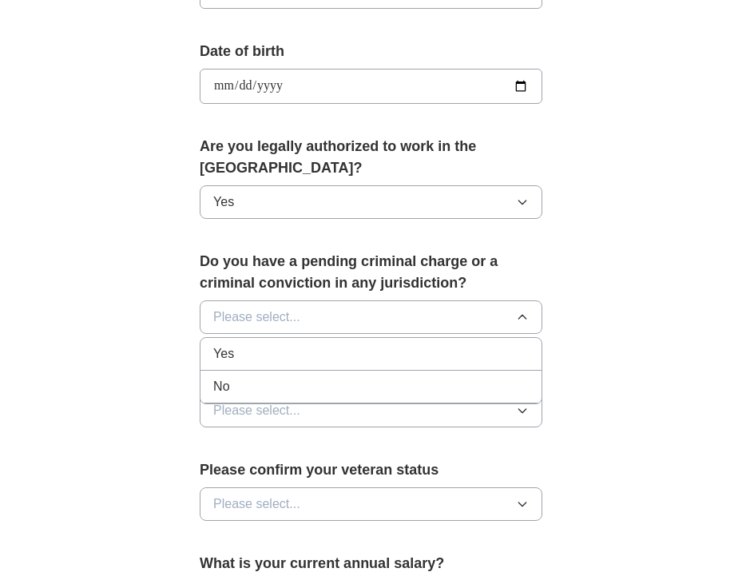
click at [303, 377] on div "No" at bounding box center [370, 386] width 315 height 19
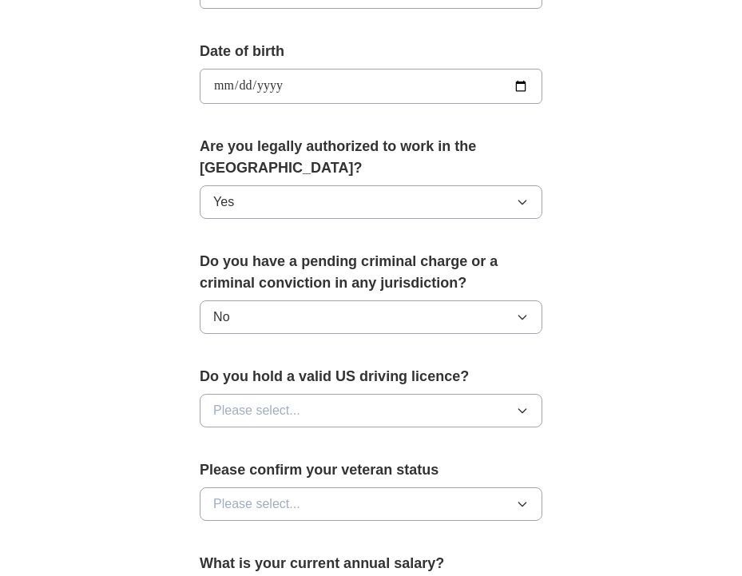
click at [331, 394] on button "Please select..." at bounding box center [371, 411] width 343 height 34
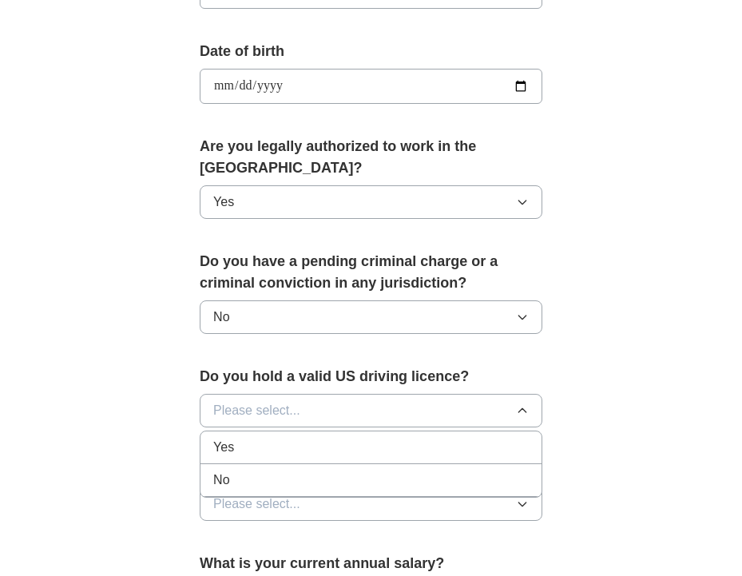
click at [298, 431] on li "Yes" at bounding box center [370, 447] width 341 height 33
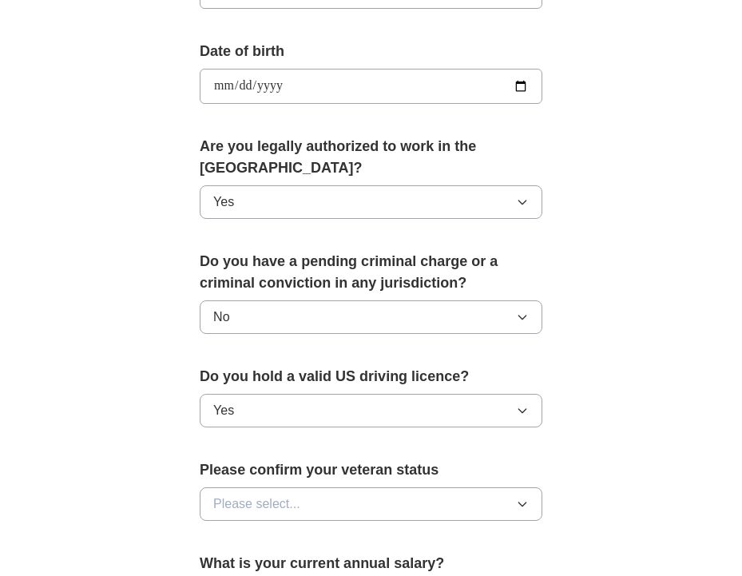
click at [315, 487] on button "Please select..." at bounding box center [371, 504] width 343 height 34
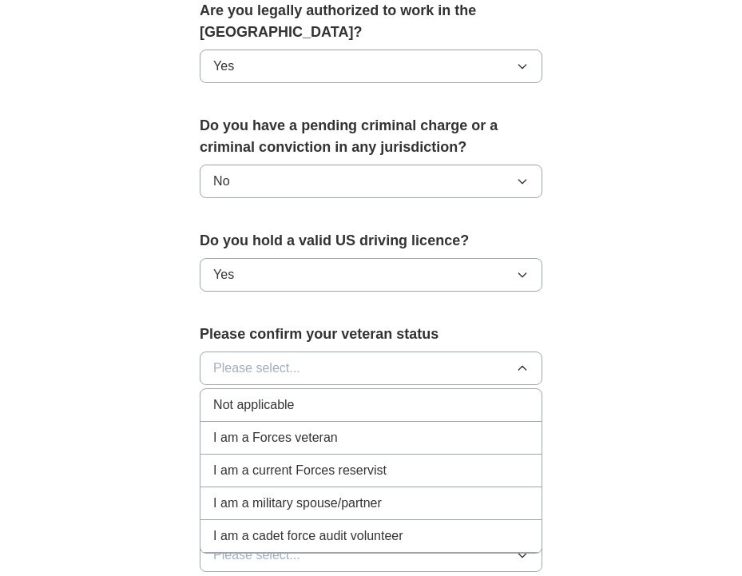
scroll to position [878, 0]
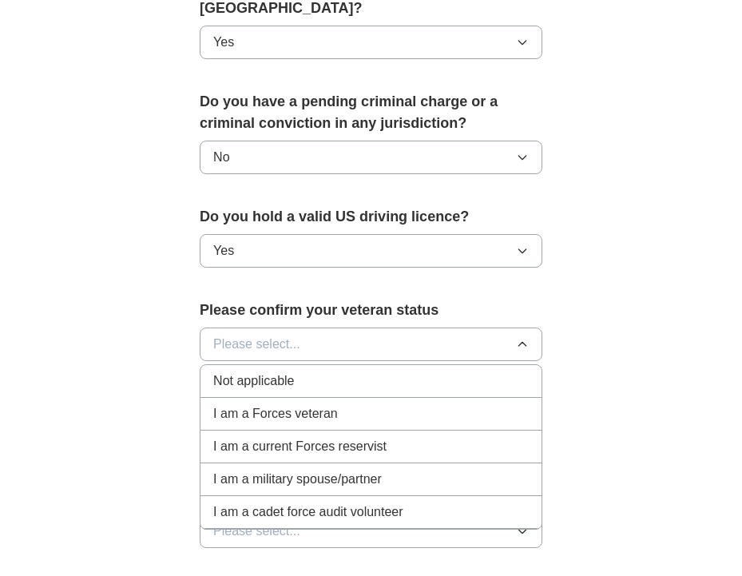
click at [279, 371] on span "Not applicable" at bounding box center [253, 380] width 81 height 19
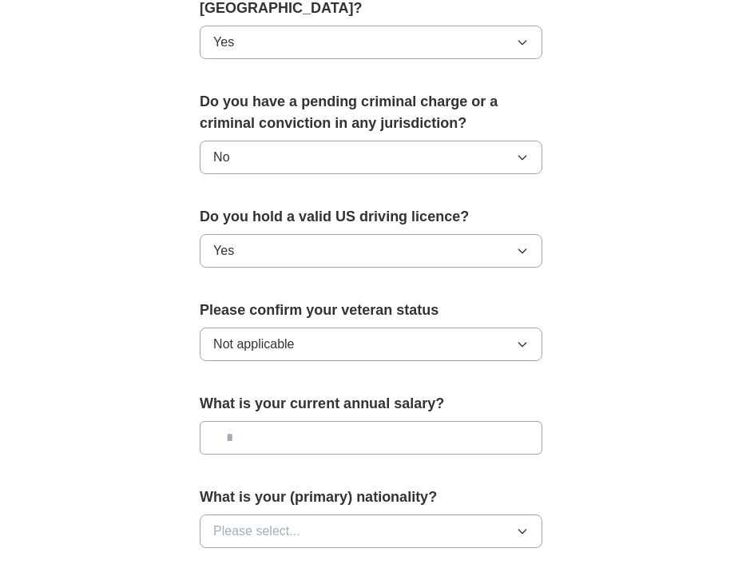
scroll to position [958, 0]
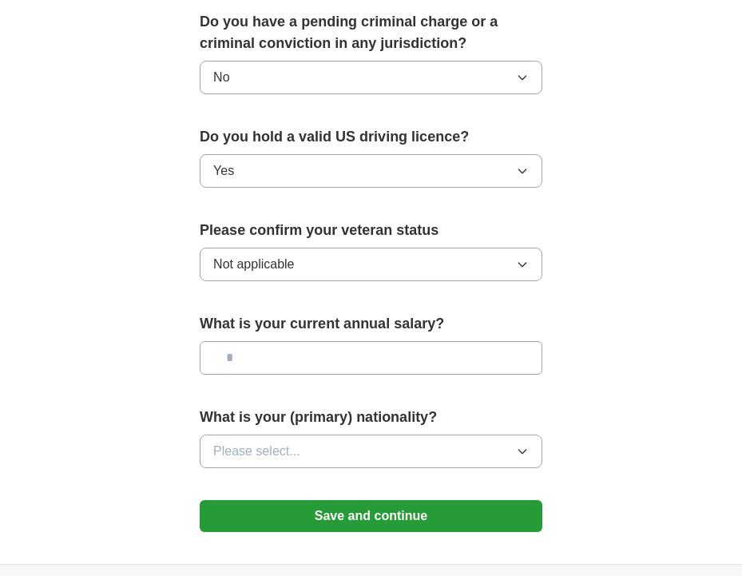
click at [305, 341] on input "text" at bounding box center [371, 358] width 343 height 34
type input "*******"
click at [272, 442] on span "Please select..." at bounding box center [256, 451] width 87 height 19
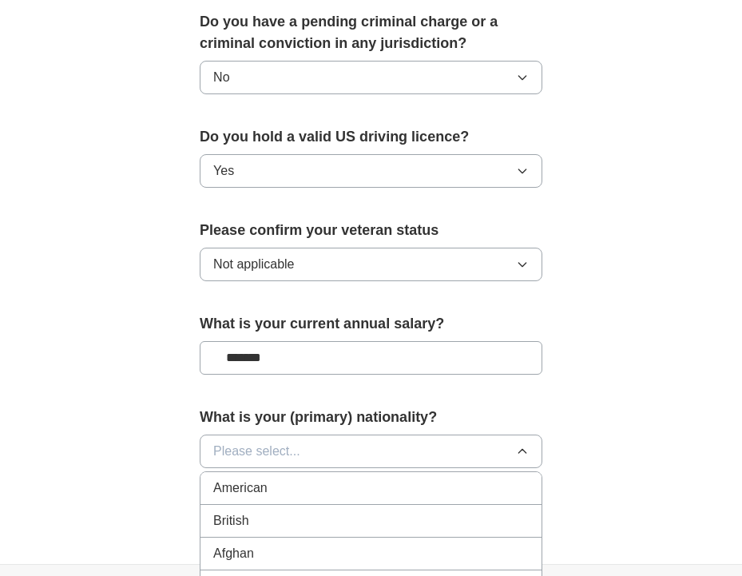
click at [273, 478] on div "American" at bounding box center [370, 487] width 315 height 19
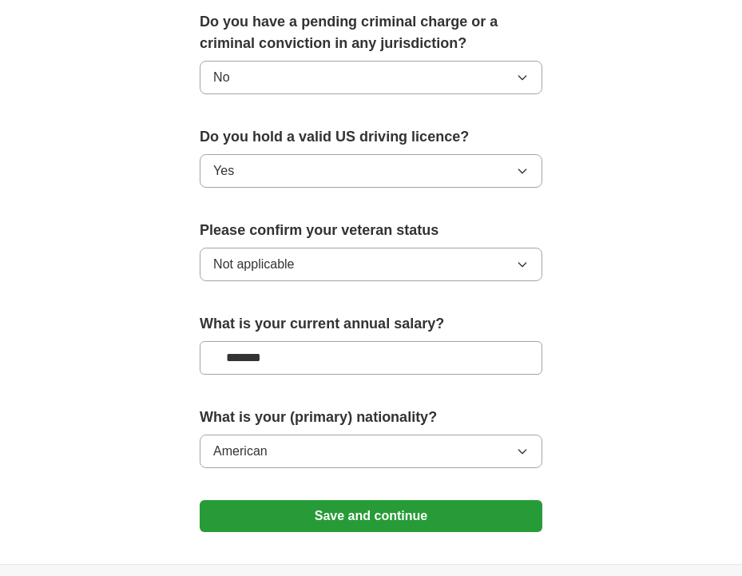
click at [318, 500] on button "Save and continue" at bounding box center [371, 516] width 343 height 32
